Goal: Find specific fact: Find specific fact

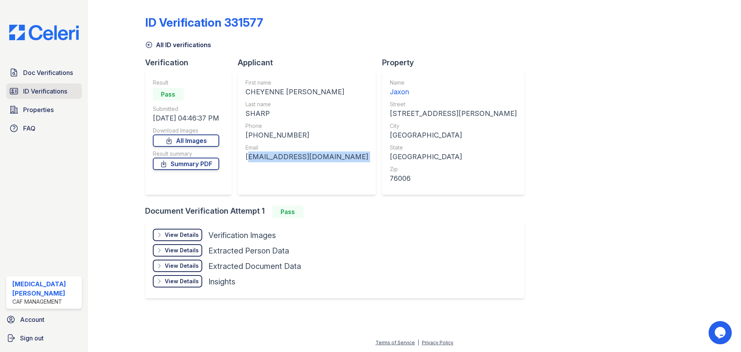
click at [59, 93] on span "ID Verifications" at bounding box center [45, 90] width 44 height 9
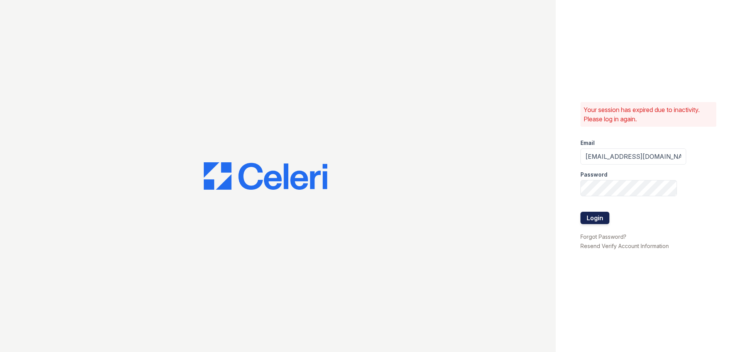
click at [609, 217] on form "Email jaxon1@cafmanagement.com Password Login" at bounding box center [634, 182] width 106 height 99
click at [599, 218] on button "Login" at bounding box center [595, 218] width 29 height 12
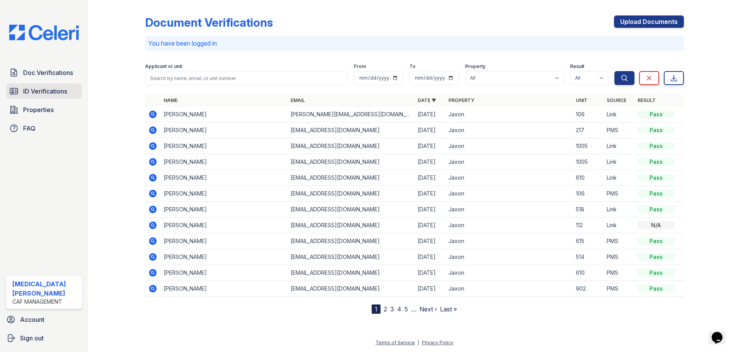
click at [52, 88] on span "ID Verifications" at bounding box center [45, 90] width 44 height 9
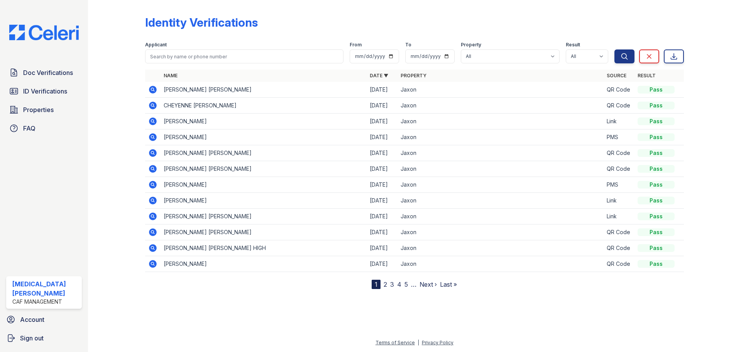
click at [154, 86] on icon at bounding box center [153, 90] width 8 height 8
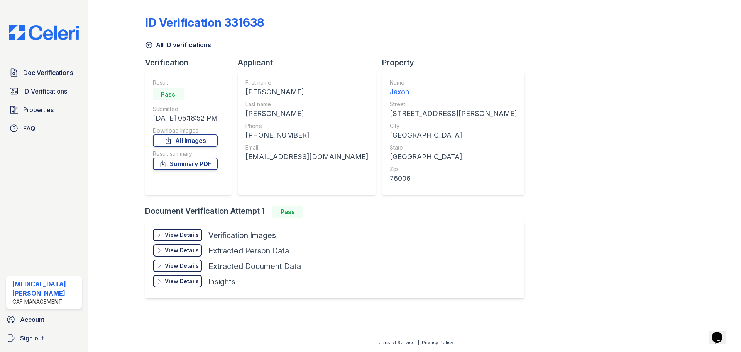
click at [252, 93] on div "LUKE THOMAS" at bounding box center [307, 91] width 123 height 11
copy div "LUKE"
click at [267, 113] on div "MONCRIEF" at bounding box center [307, 113] width 123 height 11
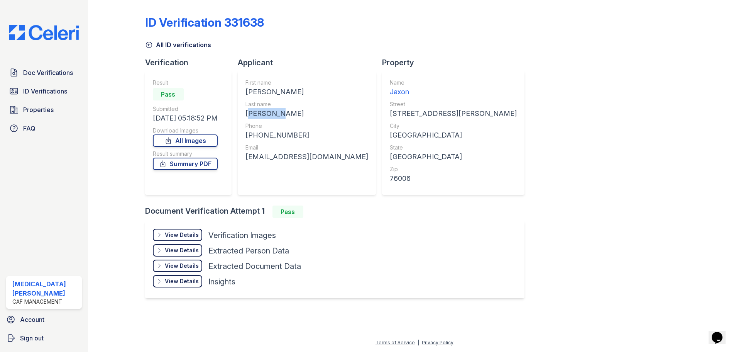
copy div "MONCRIEF"
click at [286, 134] on div "+19039209910" at bounding box center [307, 135] width 123 height 11
copy div "19039209910"
click at [279, 151] on div "Email" at bounding box center [307, 148] width 123 height 8
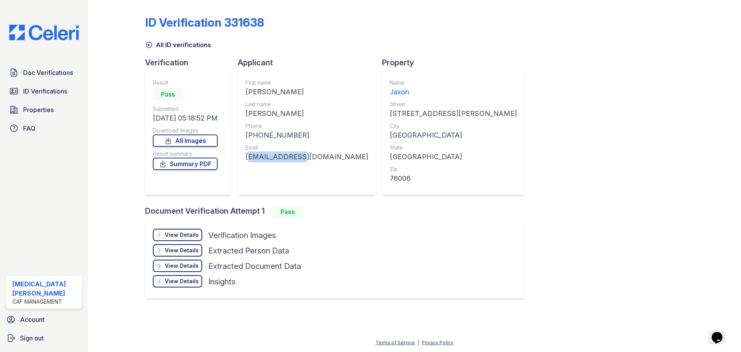
click at [279, 151] on div "lmoncrief2003@gmail.com" at bounding box center [307, 156] width 123 height 11
click at [279, 152] on div "lmoncrief2003@gmail.com" at bounding box center [307, 156] width 123 height 11
click at [285, 157] on div "lmoncrief2003@gmail.com" at bounding box center [307, 156] width 123 height 11
